Goal: Navigation & Orientation: Understand site structure

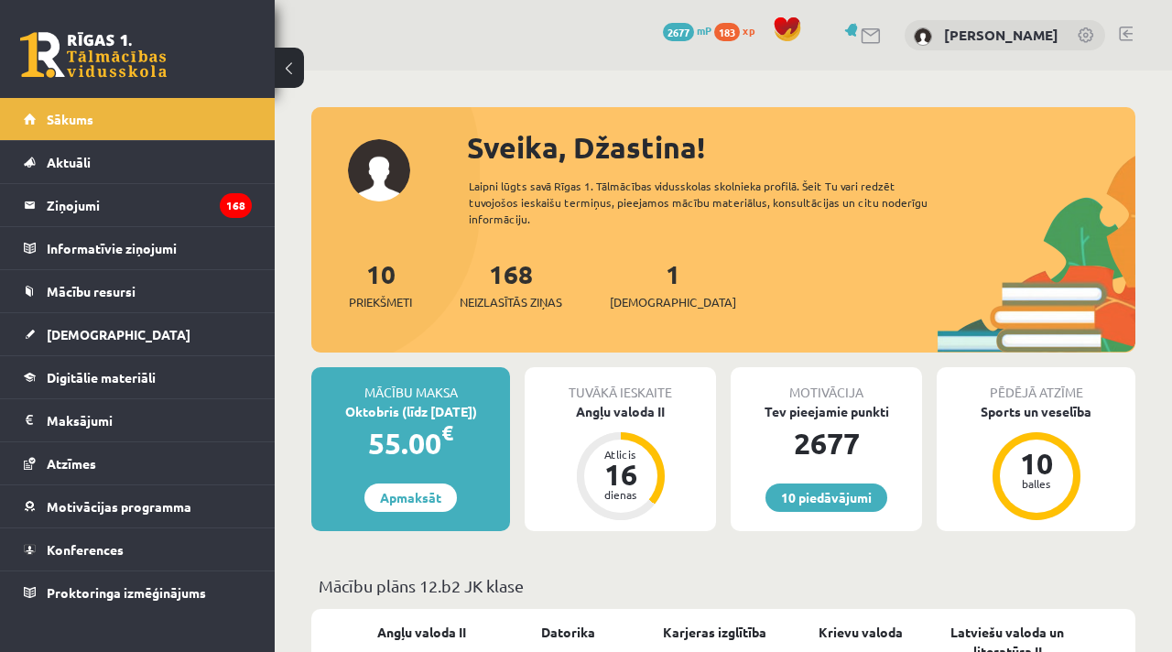
scroll to position [2425, 0]
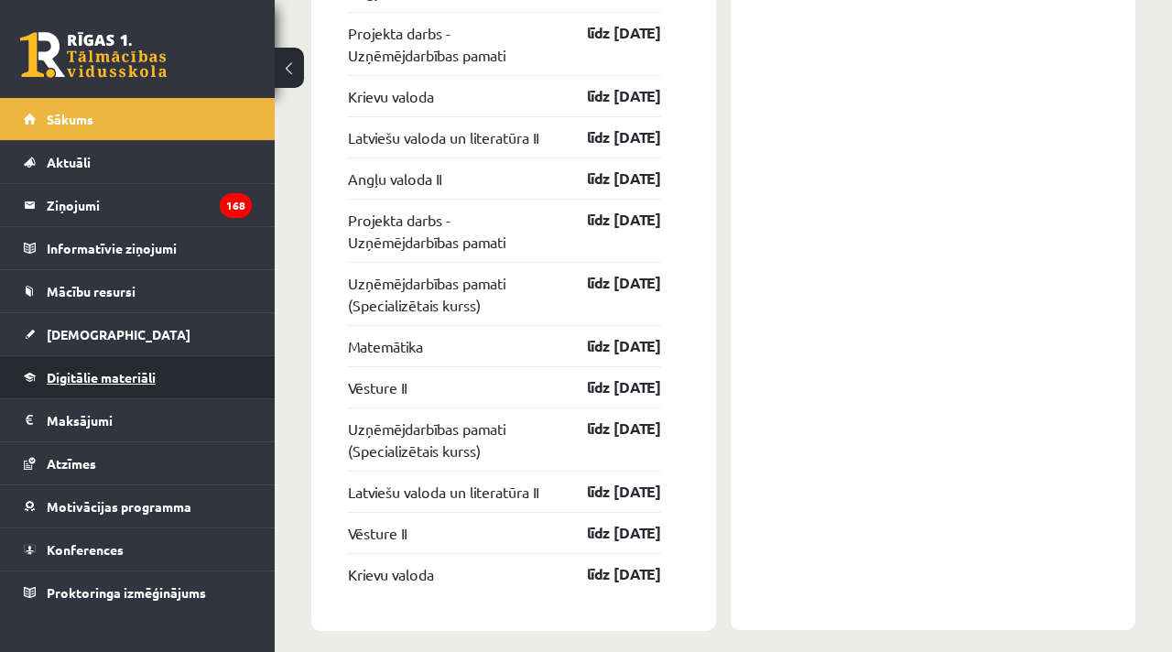
click at [103, 362] on link "Digitālie materiāli" at bounding box center [138, 377] width 228 height 42
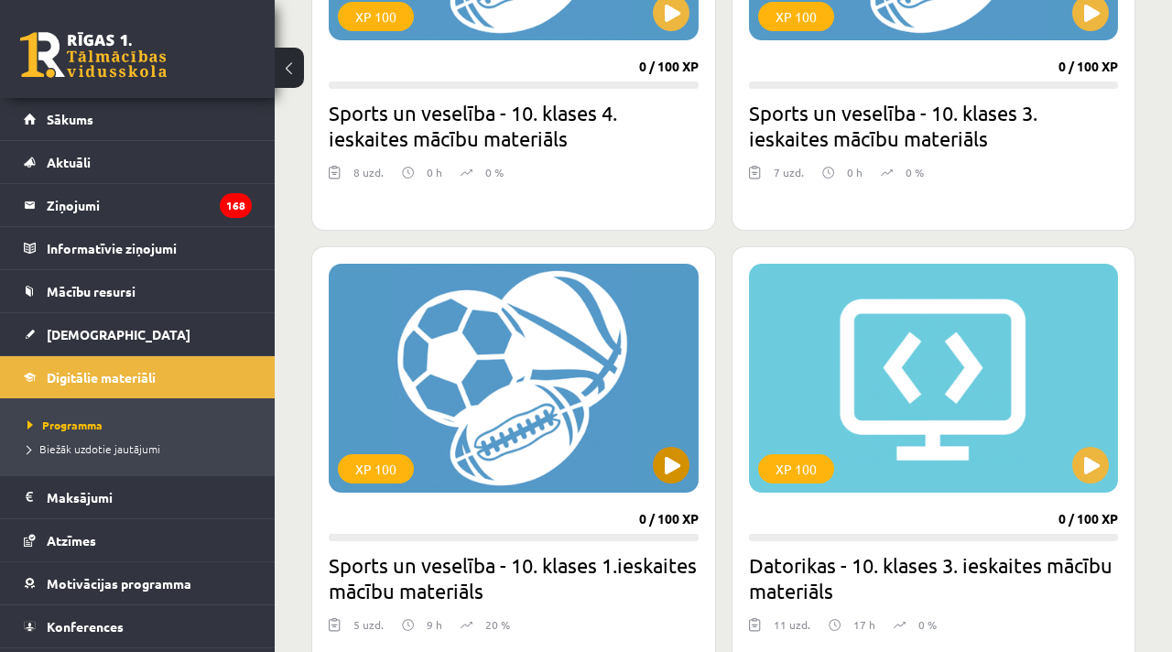
scroll to position [1302, 0]
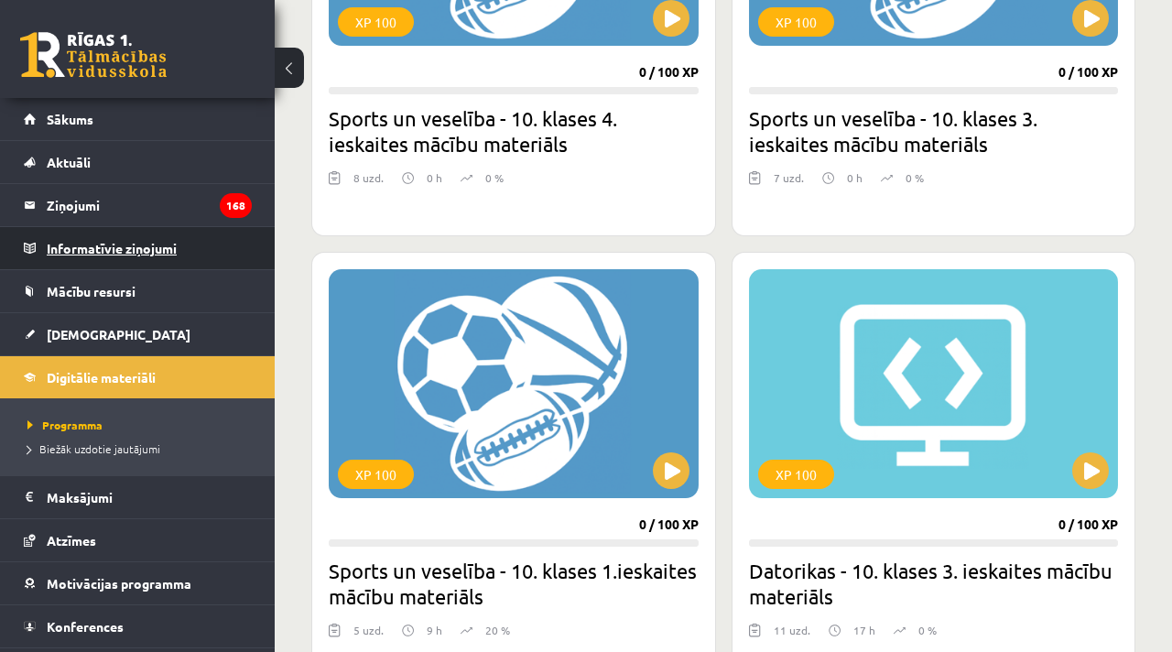
click at [83, 239] on legend "Informatīvie ziņojumi 0" at bounding box center [149, 248] width 205 height 42
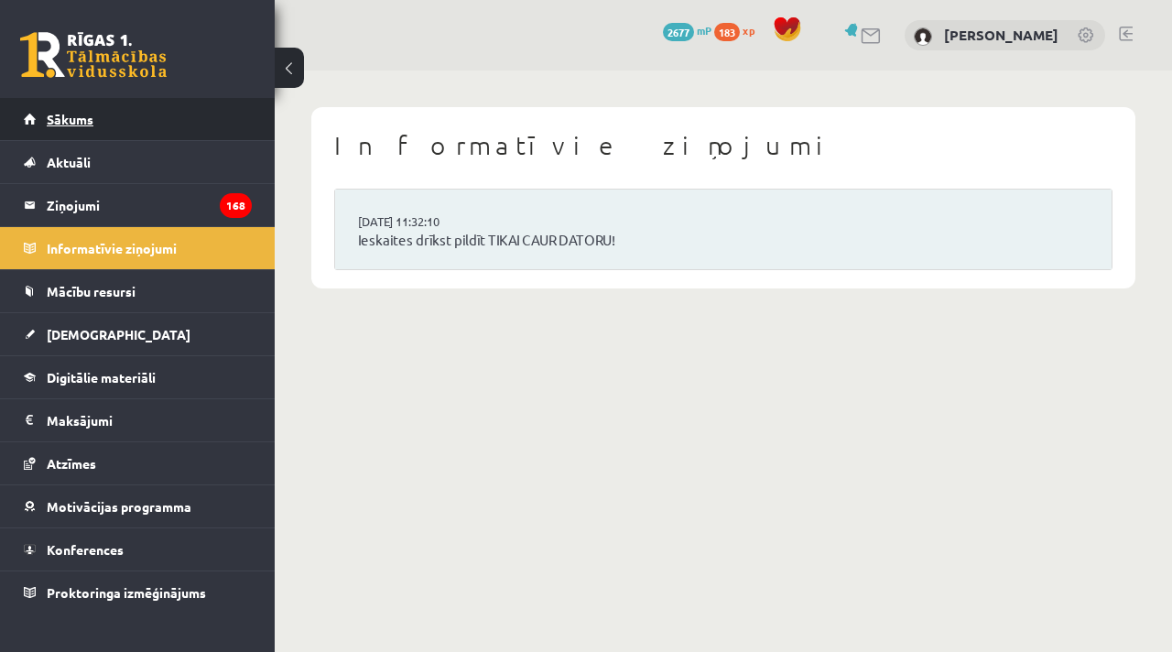
click at [79, 124] on span "Sākums" at bounding box center [70, 119] width 47 height 16
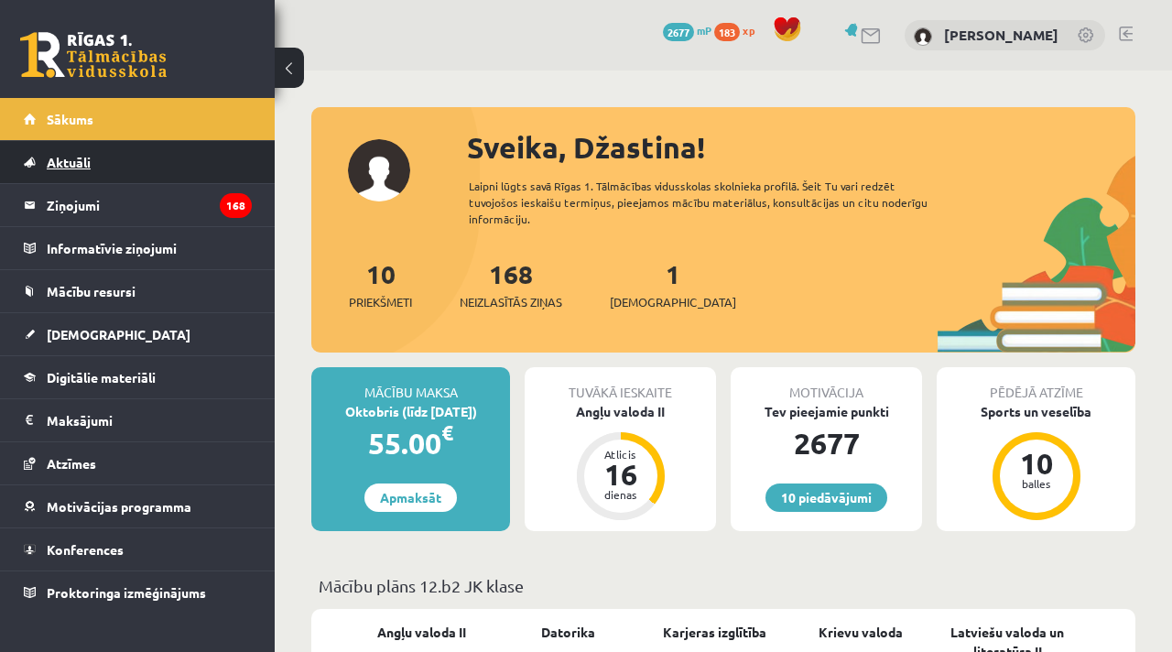
click at [67, 162] on span "Aktuāli" at bounding box center [69, 162] width 44 height 16
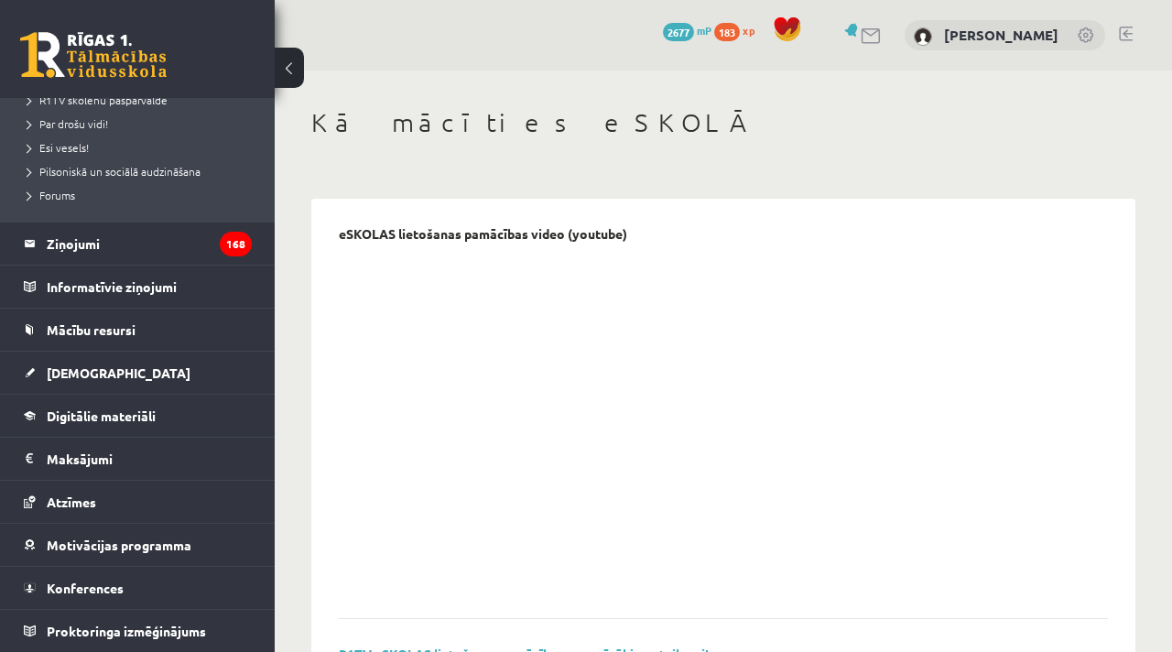
scroll to position [20, 0]
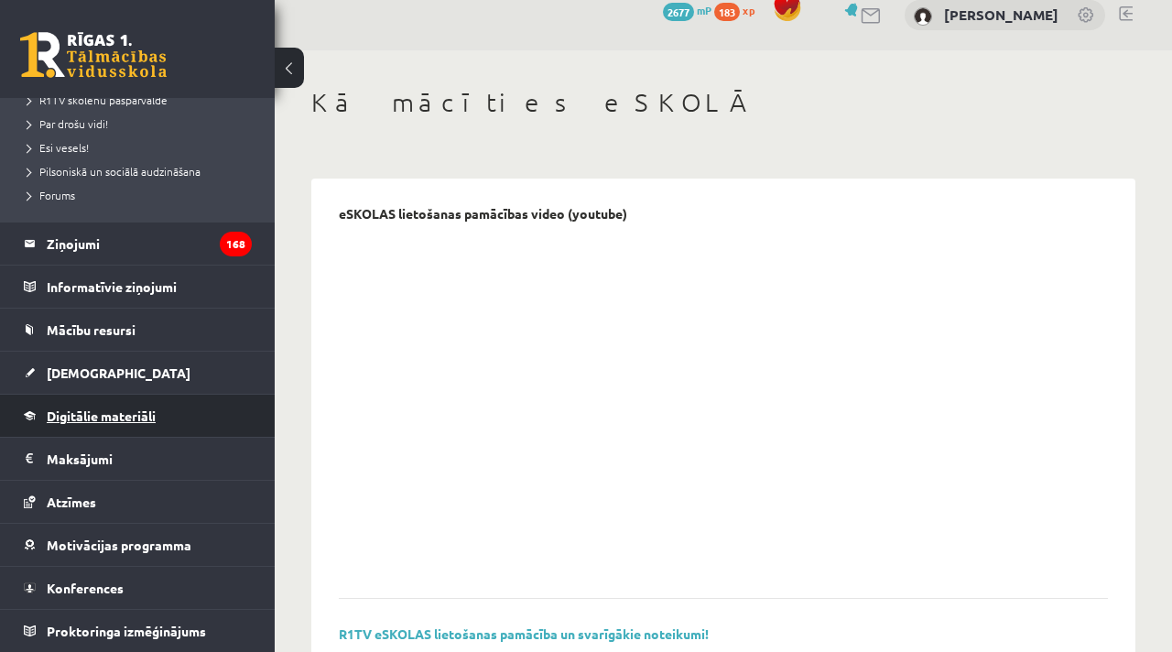
click at [92, 405] on link "Digitālie materiāli" at bounding box center [138, 415] width 228 height 42
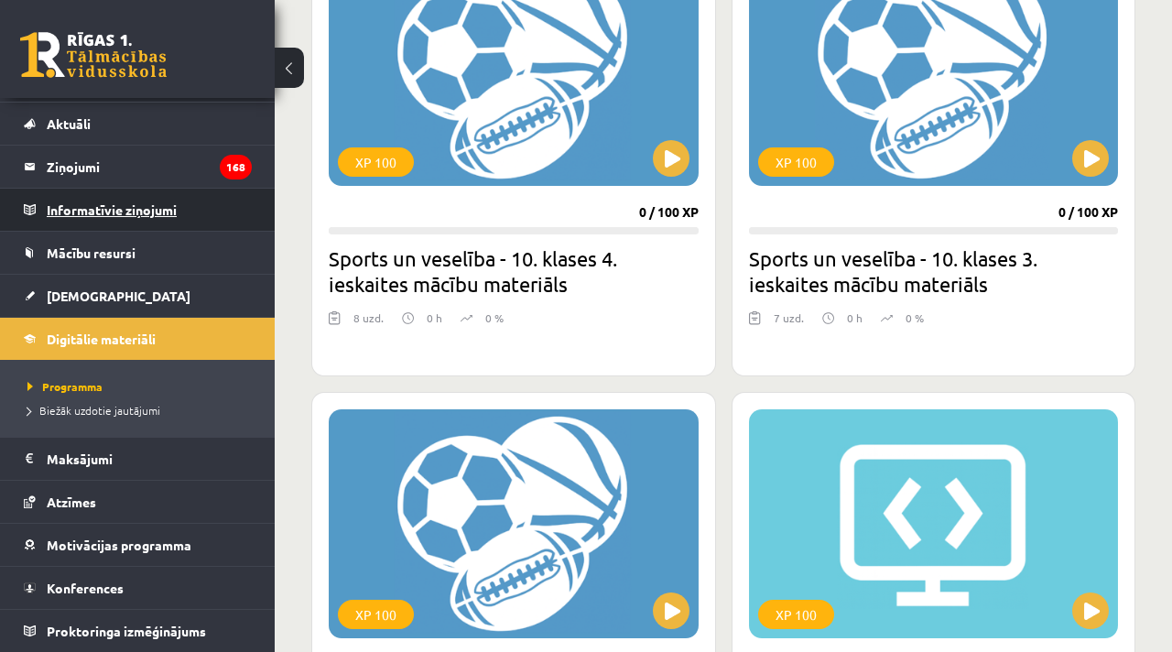
scroll to position [38, 0]
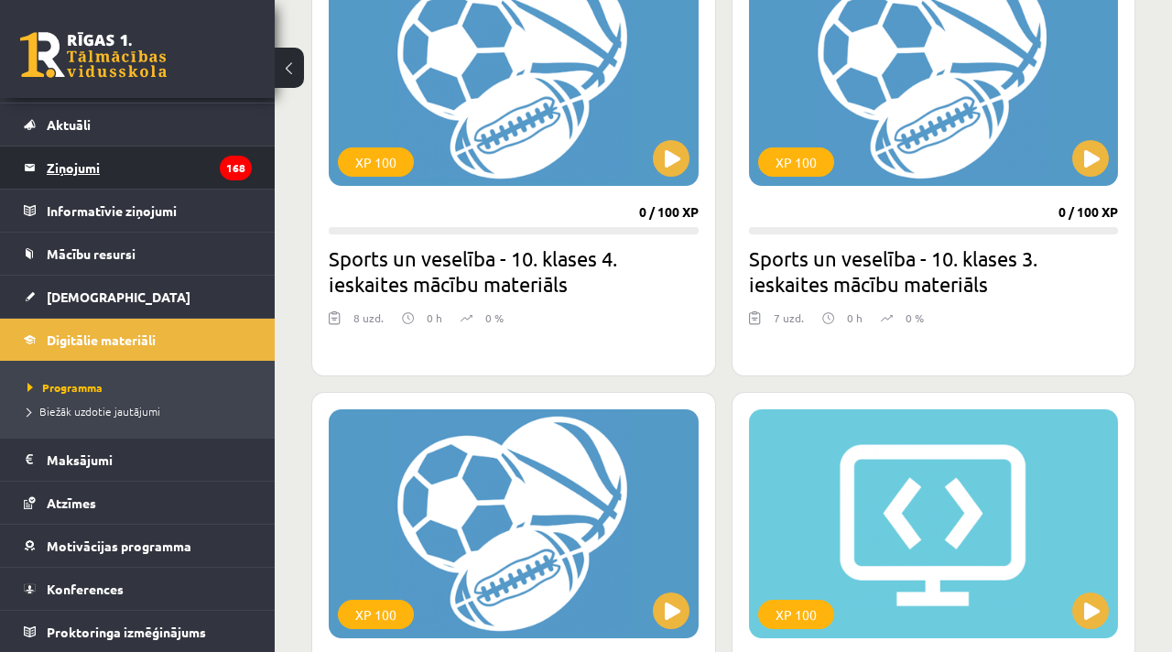
click at [69, 159] on legend "Ziņojumi 168" at bounding box center [149, 167] width 205 height 42
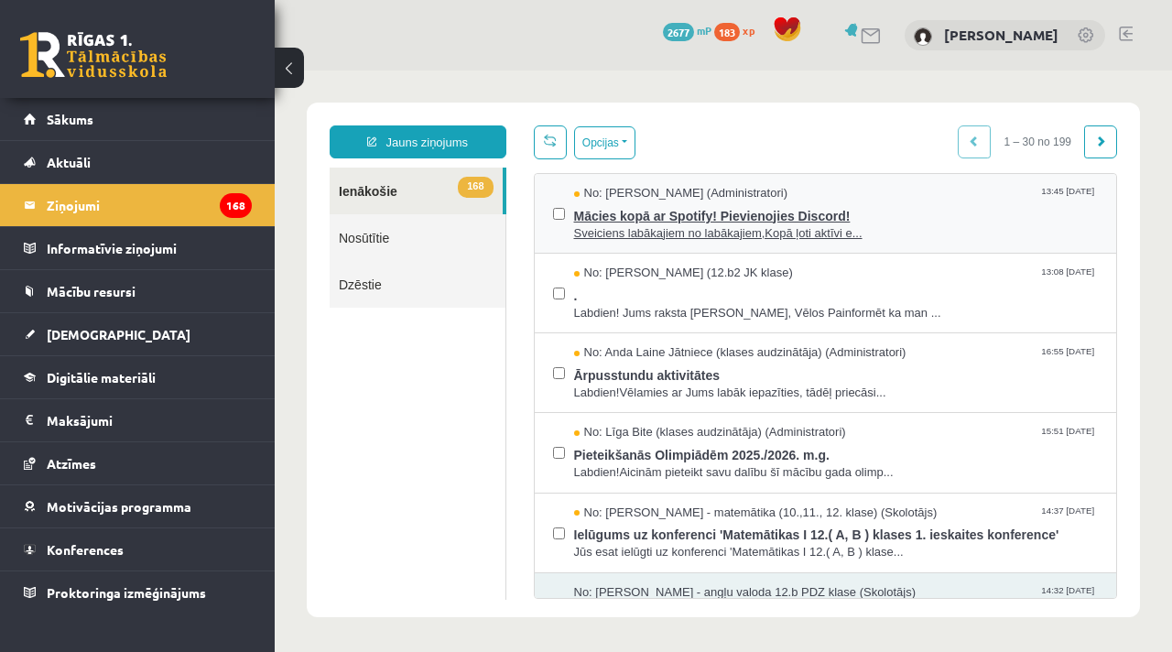
click at [701, 217] on span "Mācies kopā ar Spotify! Pievienojies Discord!" at bounding box center [836, 213] width 524 height 23
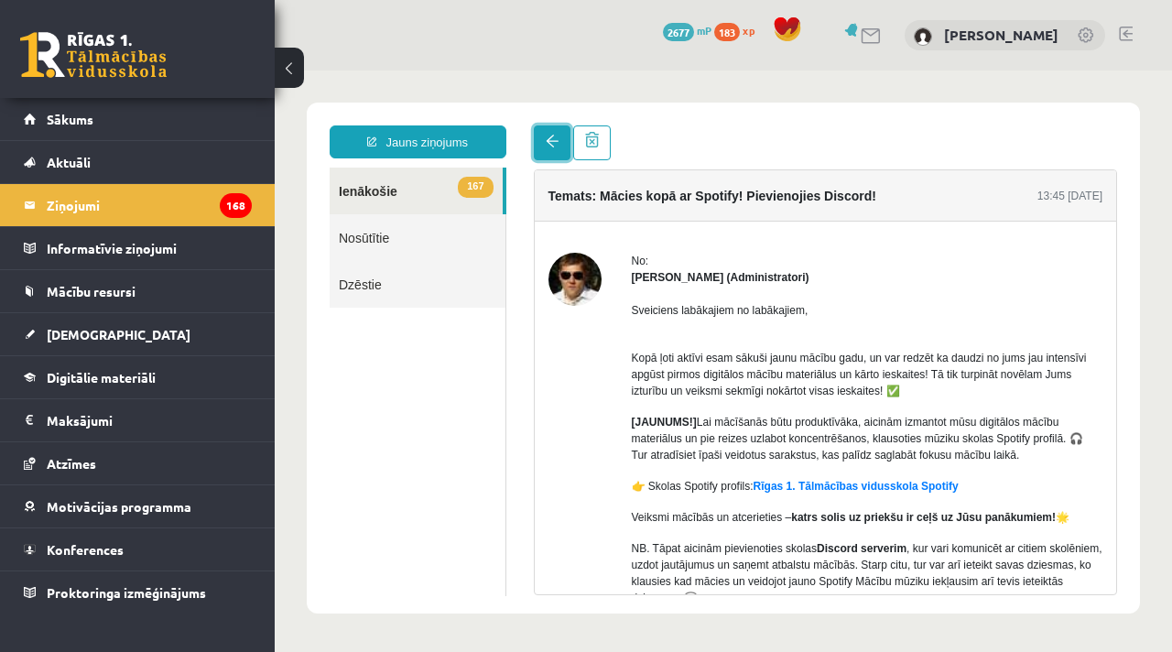
click at [556, 140] on span at bounding box center [551, 141] width 13 height 13
click at [537, 137] on link at bounding box center [552, 142] width 37 height 35
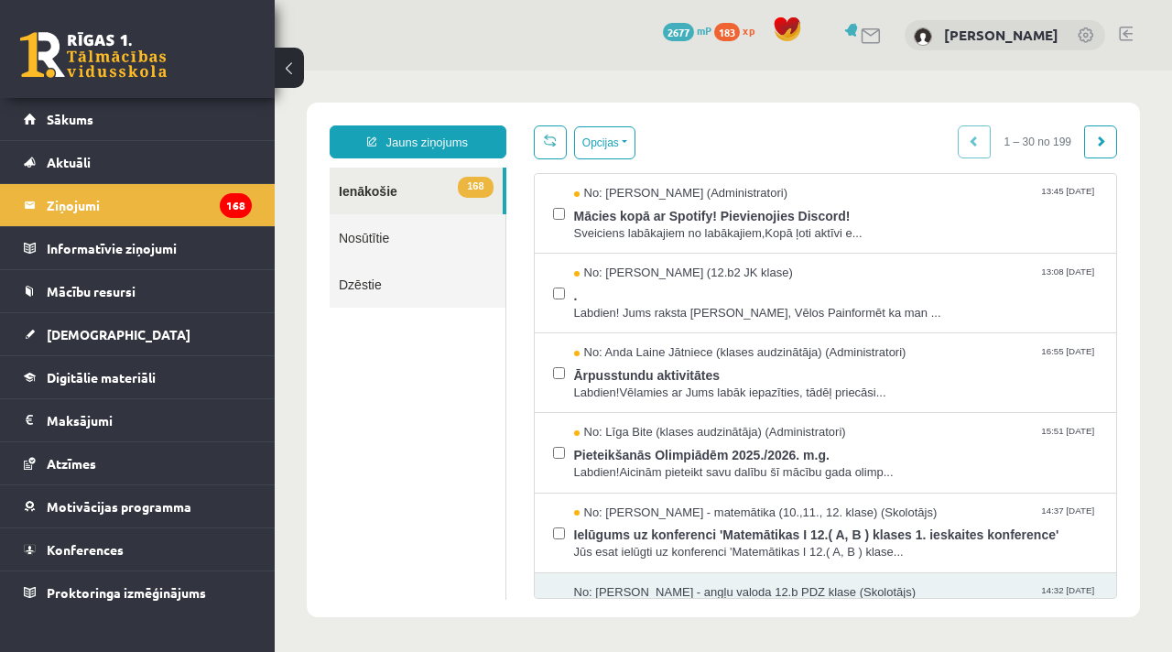
scroll to position [1, 0]
click at [86, 328] on span "[DEMOGRAPHIC_DATA]" at bounding box center [119, 334] width 144 height 16
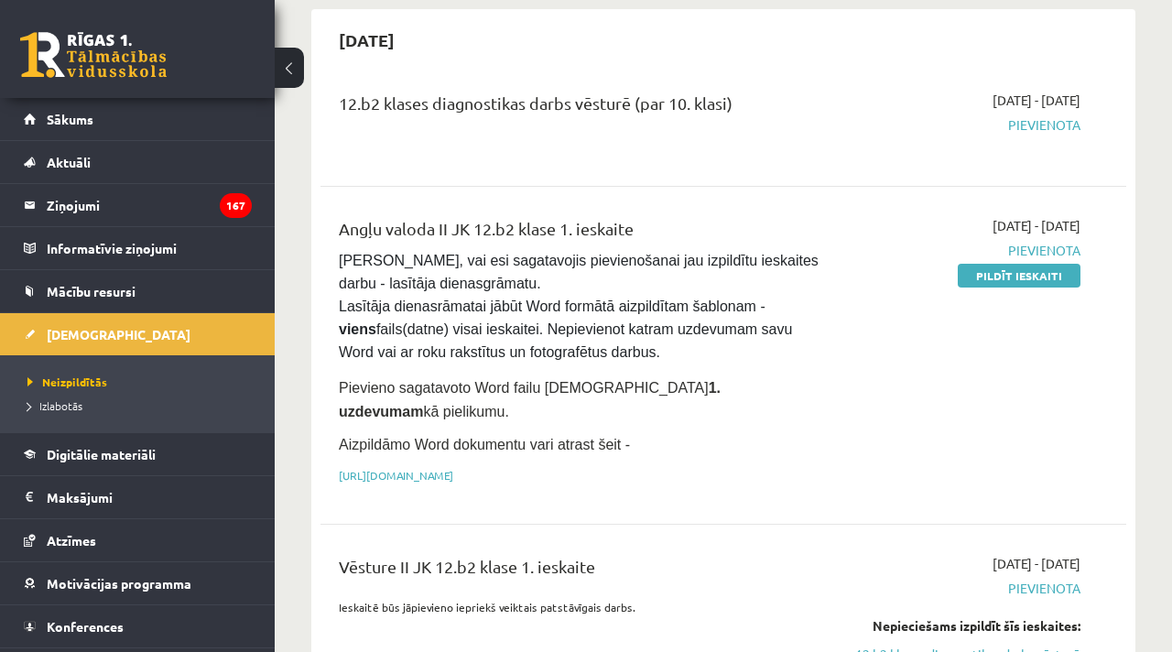
scroll to position [174, 0]
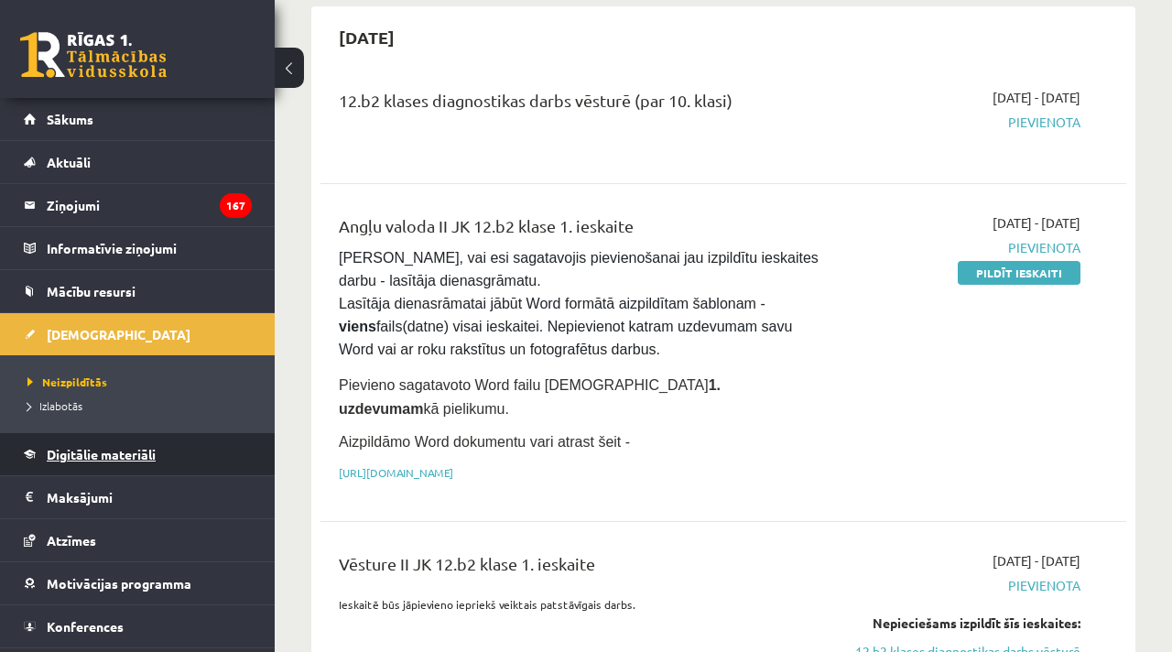
click at [74, 459] on span "Digitālie materiāli" at bounding box center [101, 454] width 109 height 16
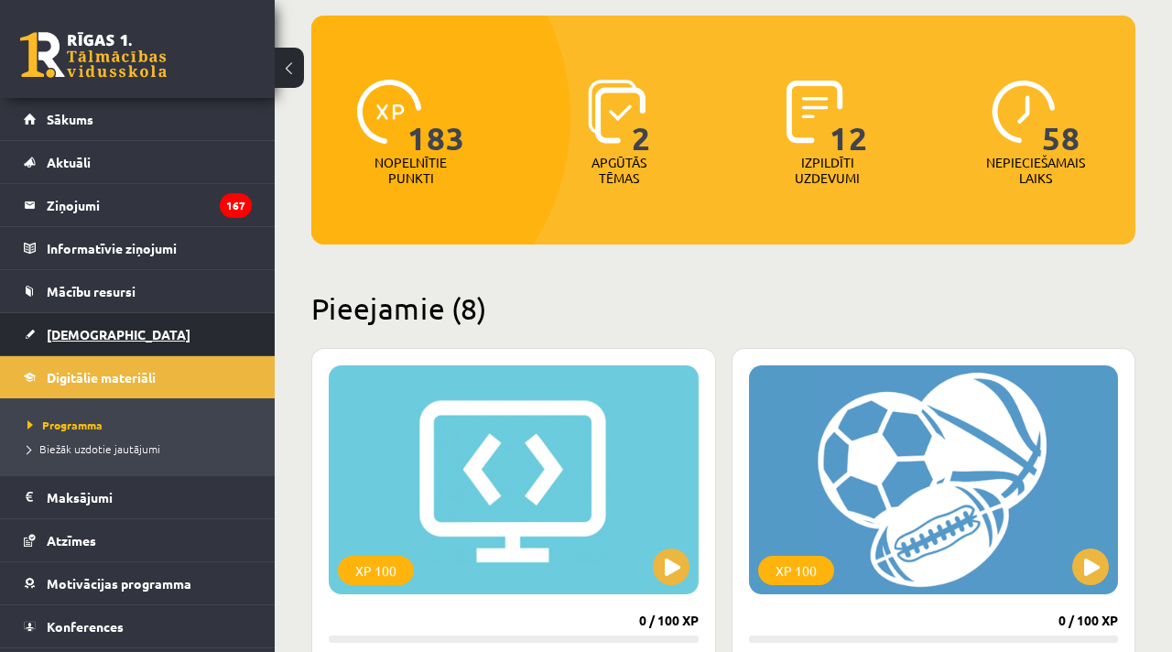
click at [59, 333] on span "[DEMOGRAPHIC_DATA]" at bounding box center [119, 334] width 144 height 16
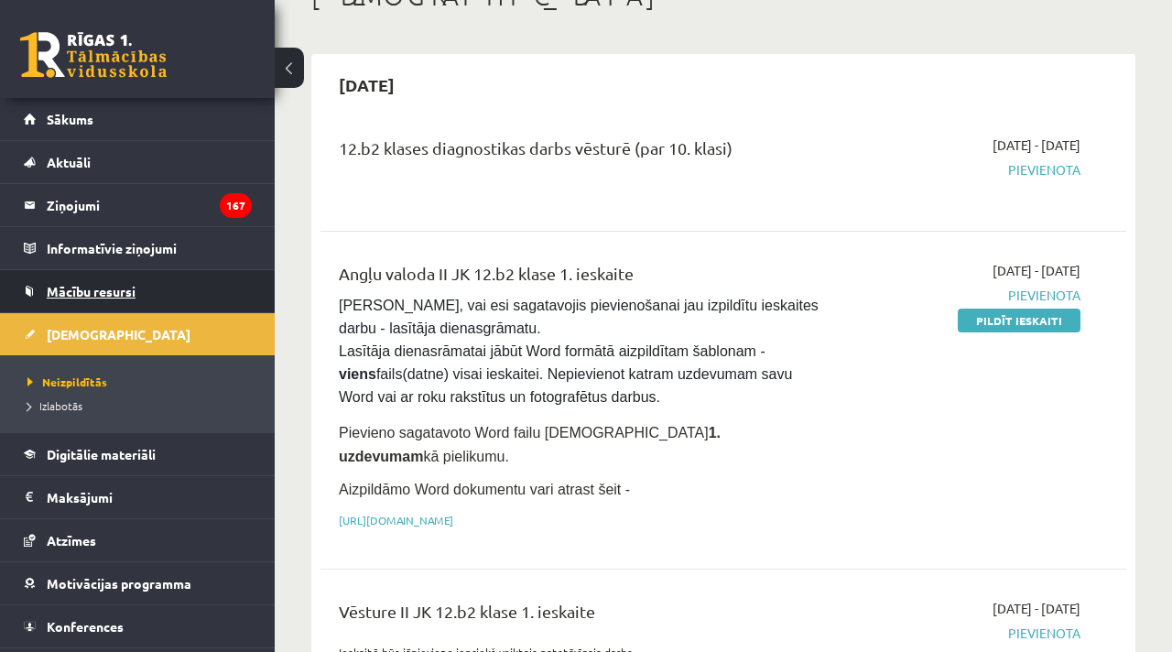
scroll to position [125, 0]
click at [132, 286] on span "Mācību resursi" at bounding box center [91, 291] width 89 height 16
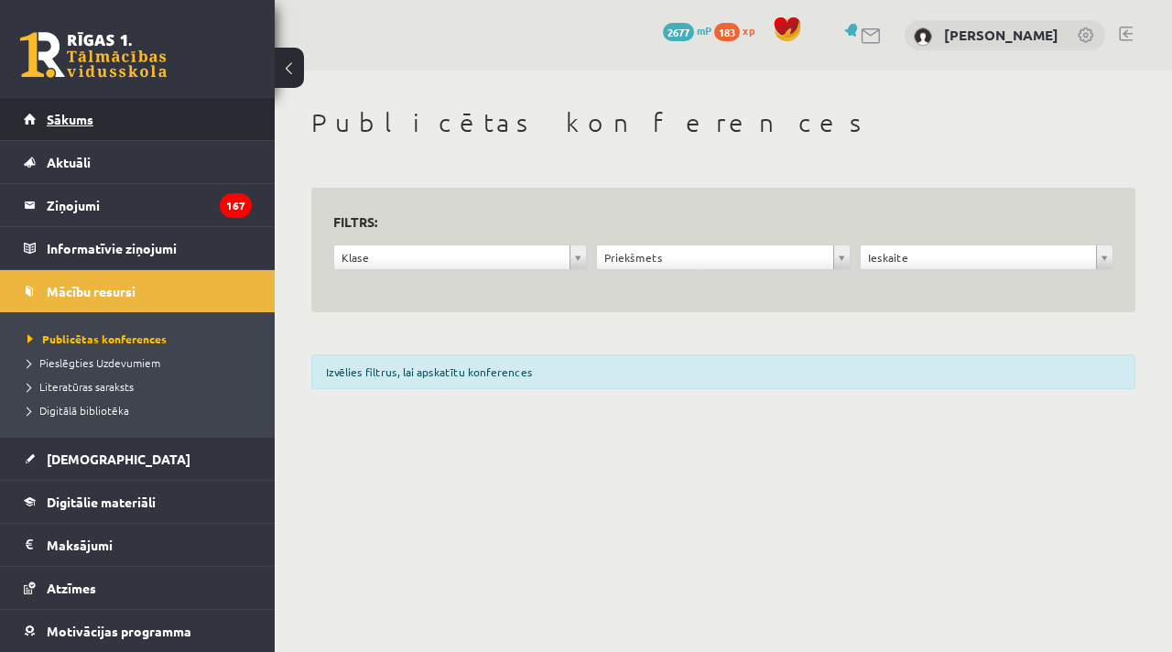
click at [81, 119] on span "Sākums" at bounding box center [70, 119] width 47 height 16
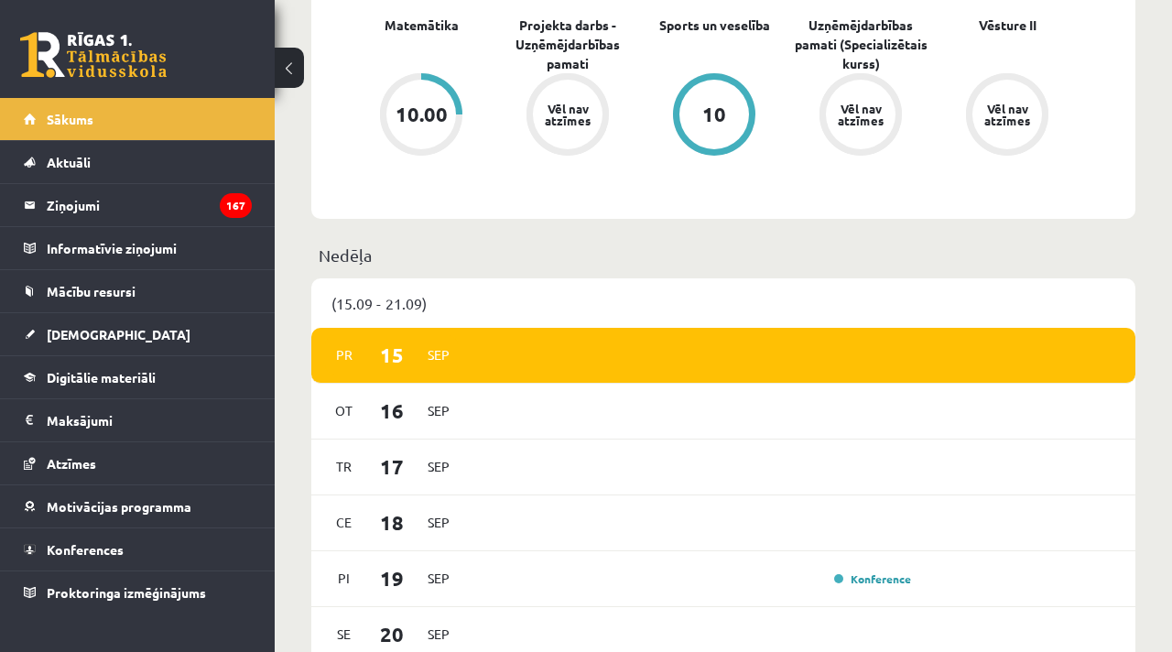
scroll to position [775, 0]
